Goal: Use online tool/utility

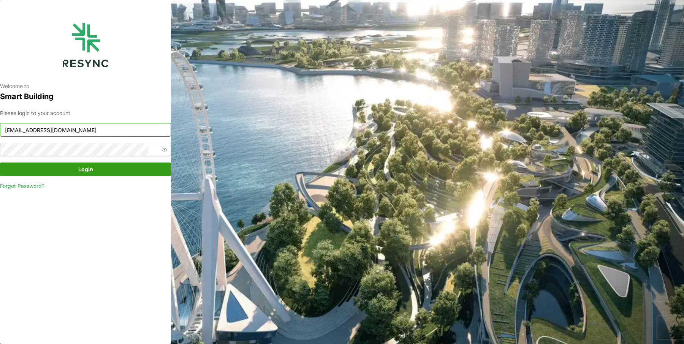
click at [102, 134] on input "[EMAIL_ADDRESS][DOMAIN_NAME]" at bounding box center [85, 130] width 171 height 14
type input "[EMAIL_ADDRESS][DOMAIN_NAME]"
click at [76, 173] on span "Login" at bounding box center [85, 169] width 157 height 13
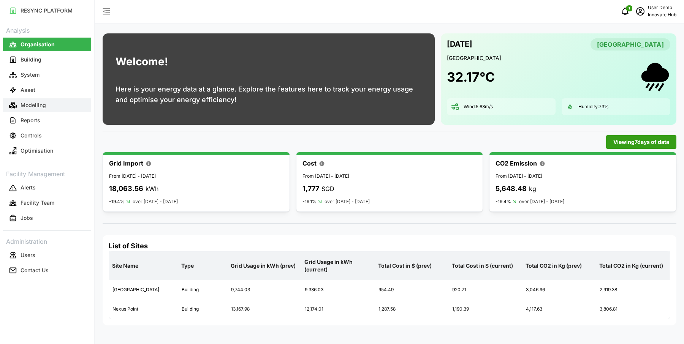
click at [27, 106] on p "Modelling" at bounding box center [33, 106] width 25 height 8
